Goal: Information Seeking & Learning: Learn about a topic

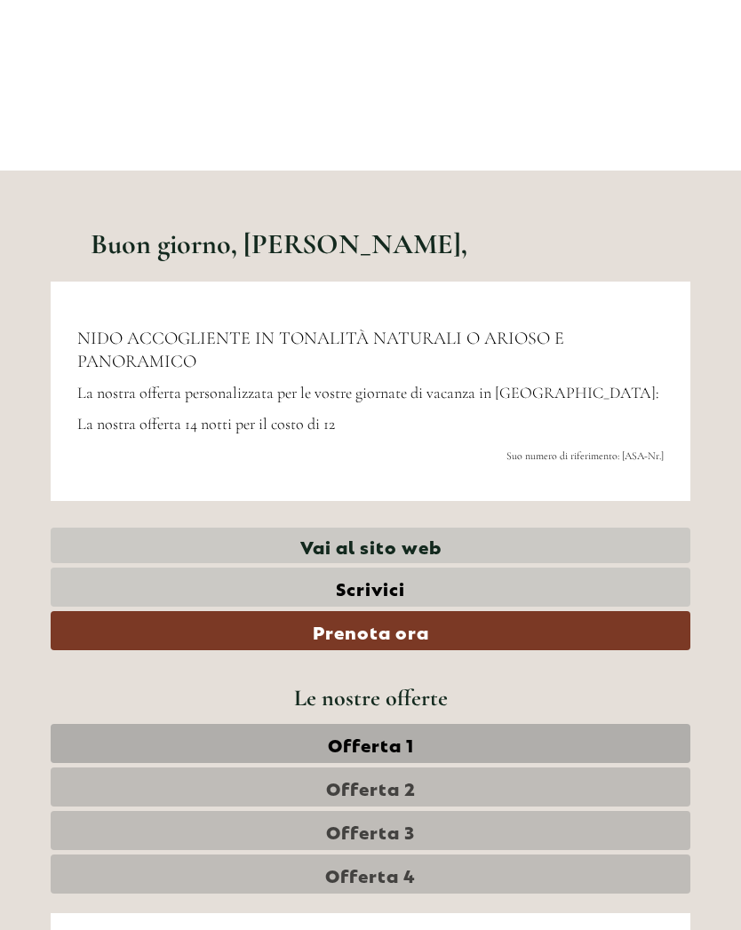
click at [409, 547] on link "Vai al sito web" at bounding box center [370, 546] width 639 height 36
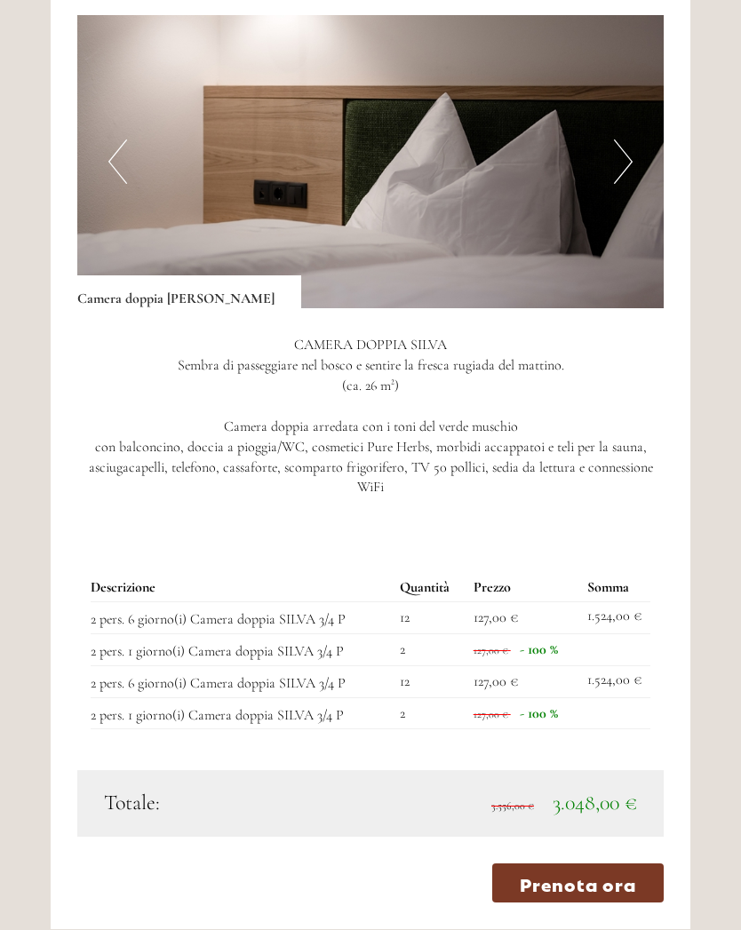
scroll to position [1391, 0]
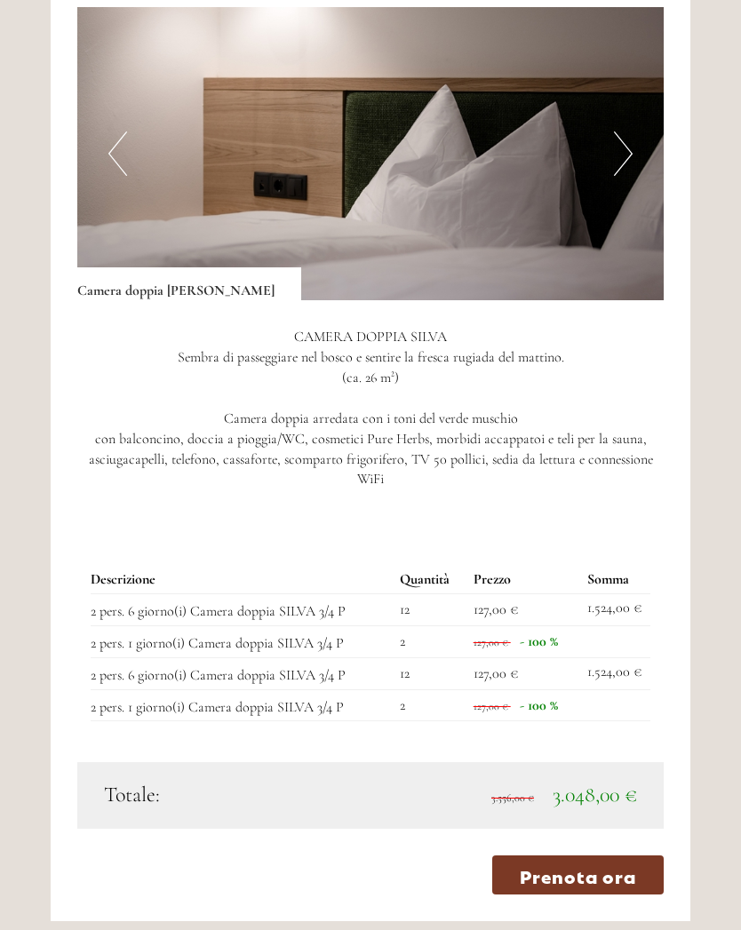
click at [633, 143] on img at bounding box center [370, 153] width 586 height 293
click at [625, 147] on button "Next" at bounding box center [623, 153] width 19 height 44
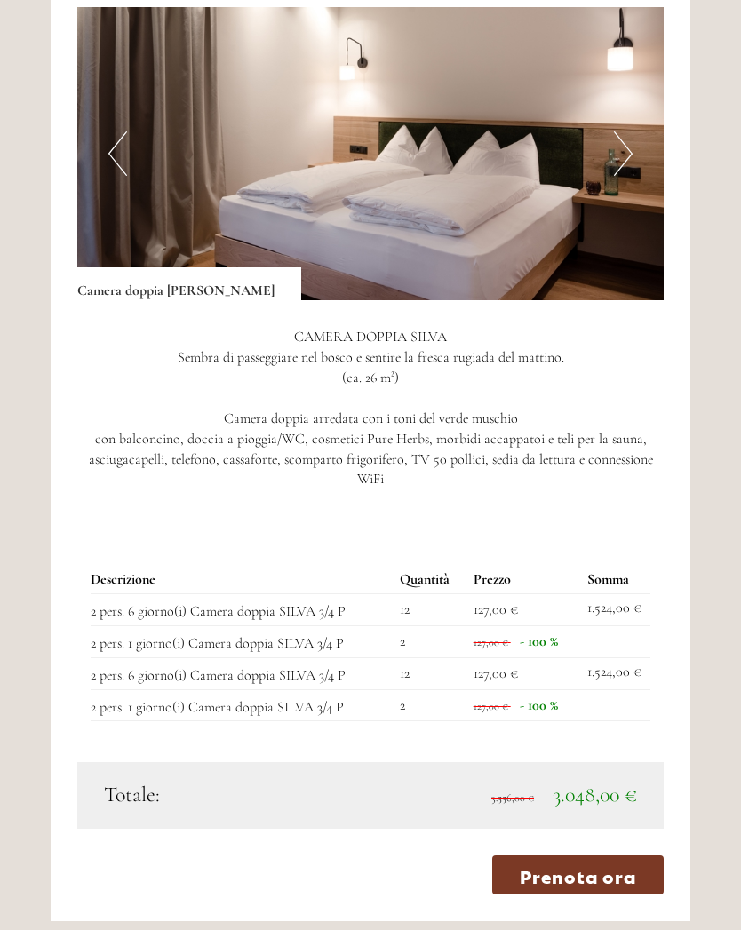
click at [621, 143] on button "Next" at bounding box center [623, 153] width 19 height 44
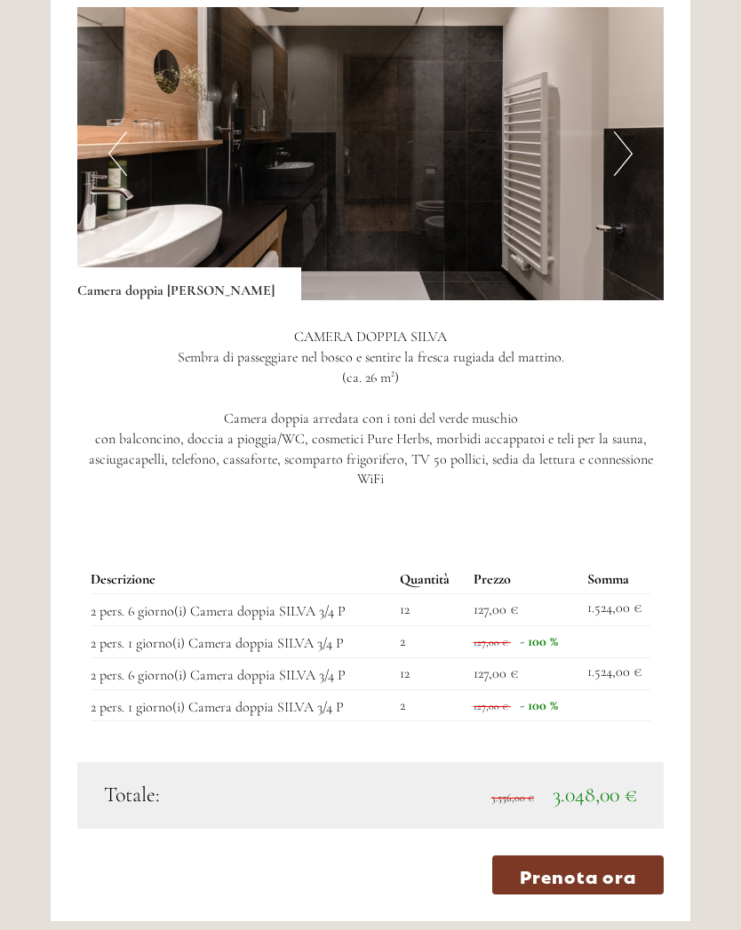
click at [618, 147] on button "Next" at bounding box center [623, 153] width 19 height 44
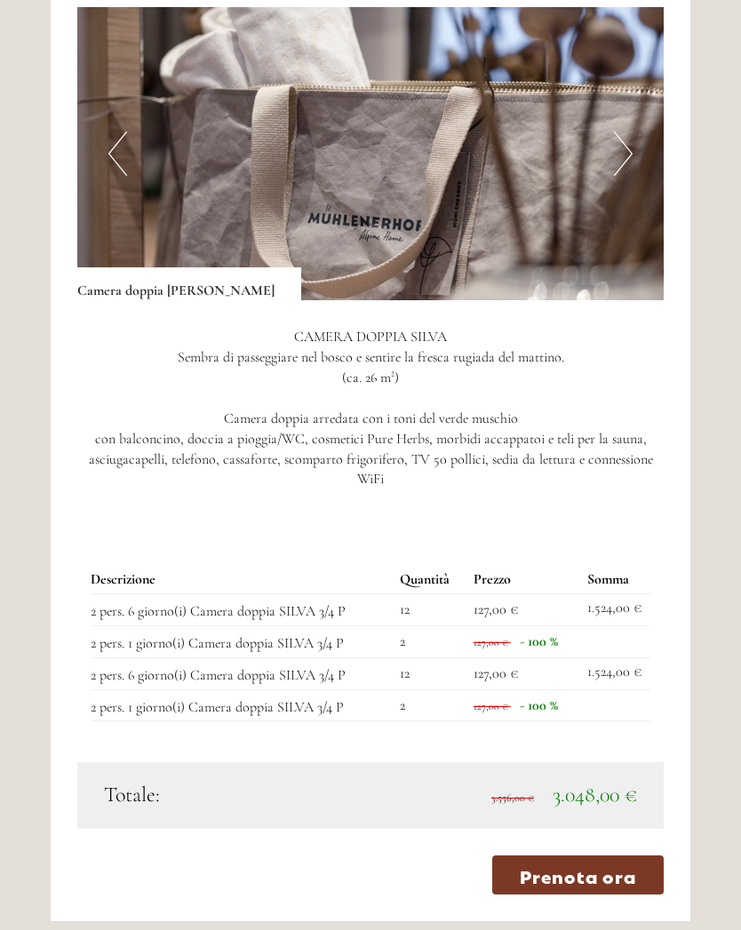
click at [627, 149] on button "Next" at bounding box center [623, 153] width 19 height 44
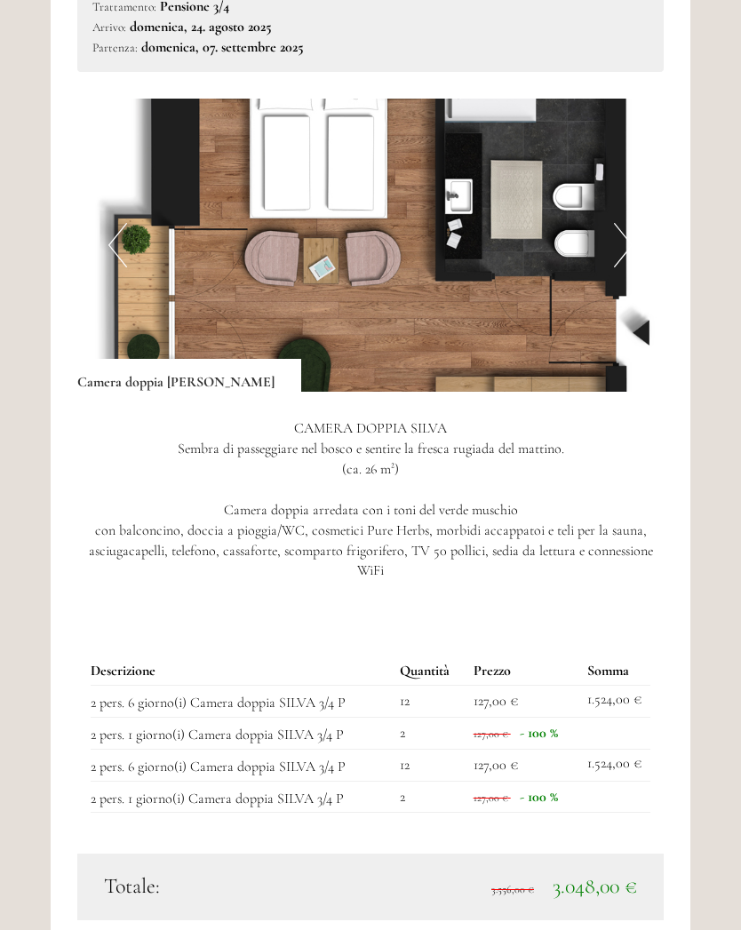
scroll to position [1299, 0]
click at [623, 239] on button "Next" at bounding box center [623, 245] width 19 height 44
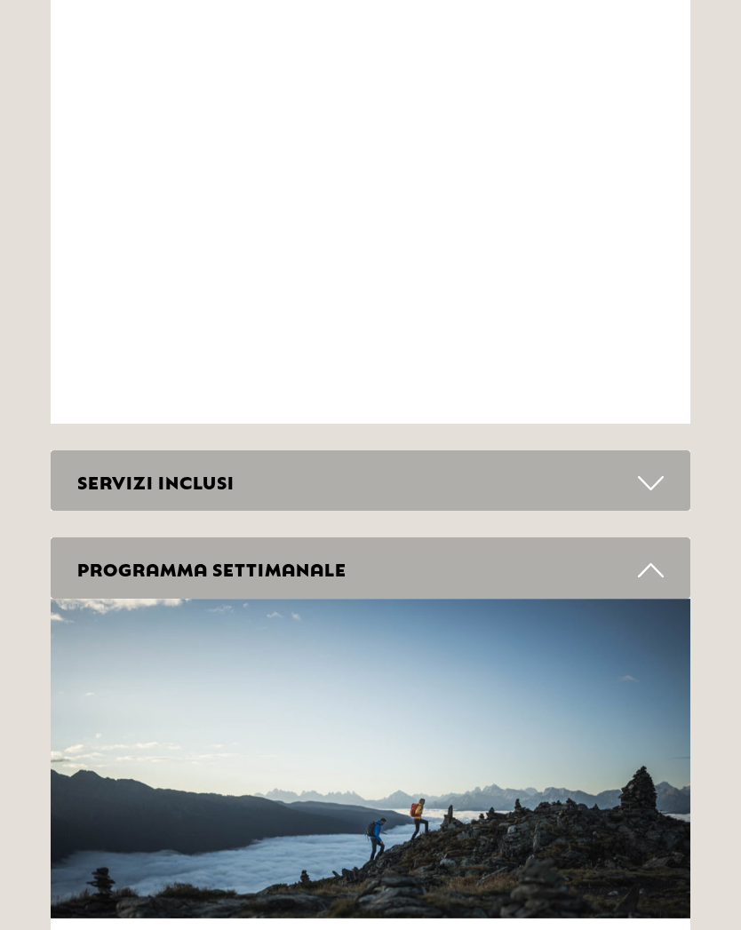
scroll to position [6616, 0]
click at [646, 468] on icon at bounding box center [651, 483] width 26 height 30
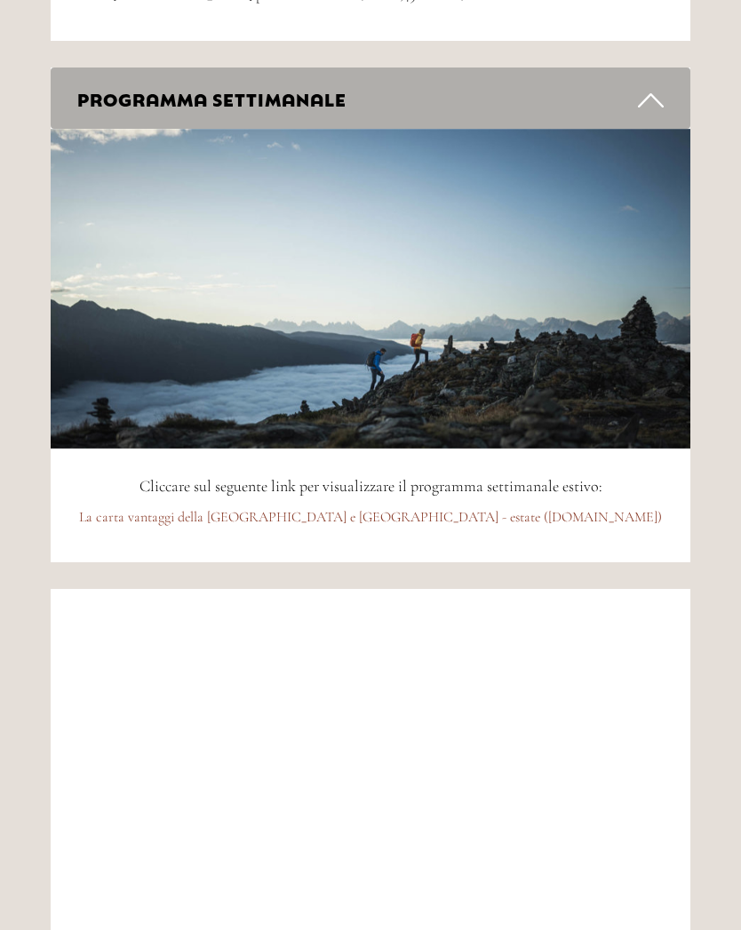
scroll to position [7980, 0]
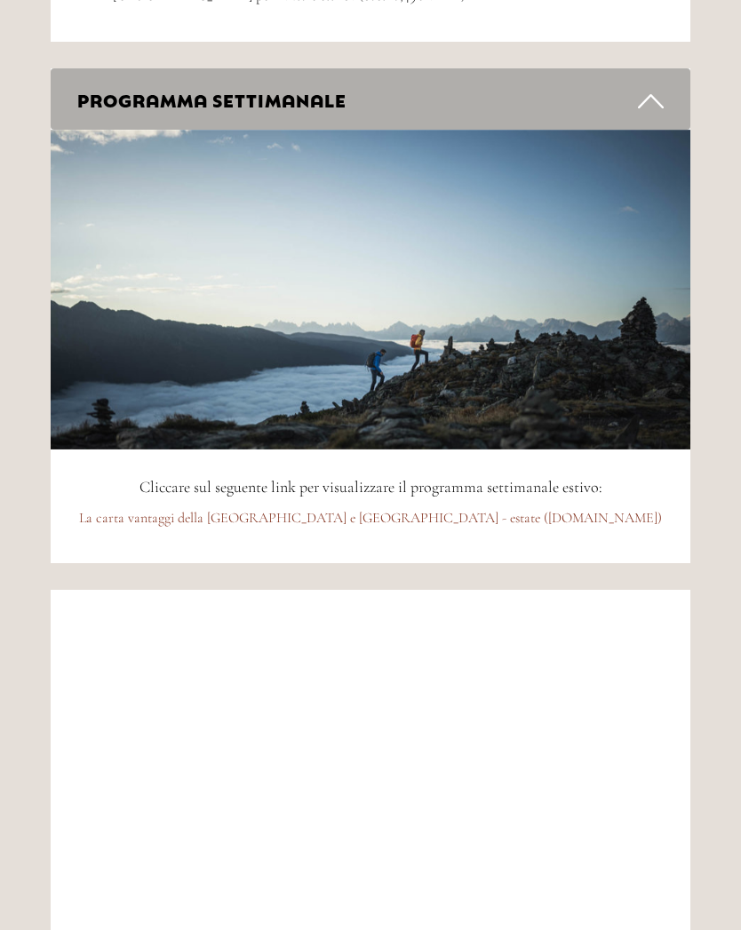
click at [504, 509] on link "La carta vantaggi della [GEOGRAPHIC_DATA] e [GEOGRAPHIC_DATA] - estate ([DOMAIN…" at bounding box center [370, 518] width 583 height 18
click at [593, 477] on span "Cliccare sul seguente link per visualizzare il programma settimanale estivo:" at bounding box center [370, 487] width 463 height 20
click at [534, 509] on link "La carta vantaggi della [GEOGRAPHIC_DATA] e [GEOGRAPHIC_DATA] - estate ([DOMAIN…" at bounding box center [370, 518] width 583 height 18
click at [415, 509] on link "La carta vantaggi della [GEOGRAPHIC_DATA] e [GEOGRAPHIC_DATA] - estate ([DOMAIN…" at bounding box center [370, 518] width 583 height 18
